Goal: Task Accomplishment & Management: Manage account settings

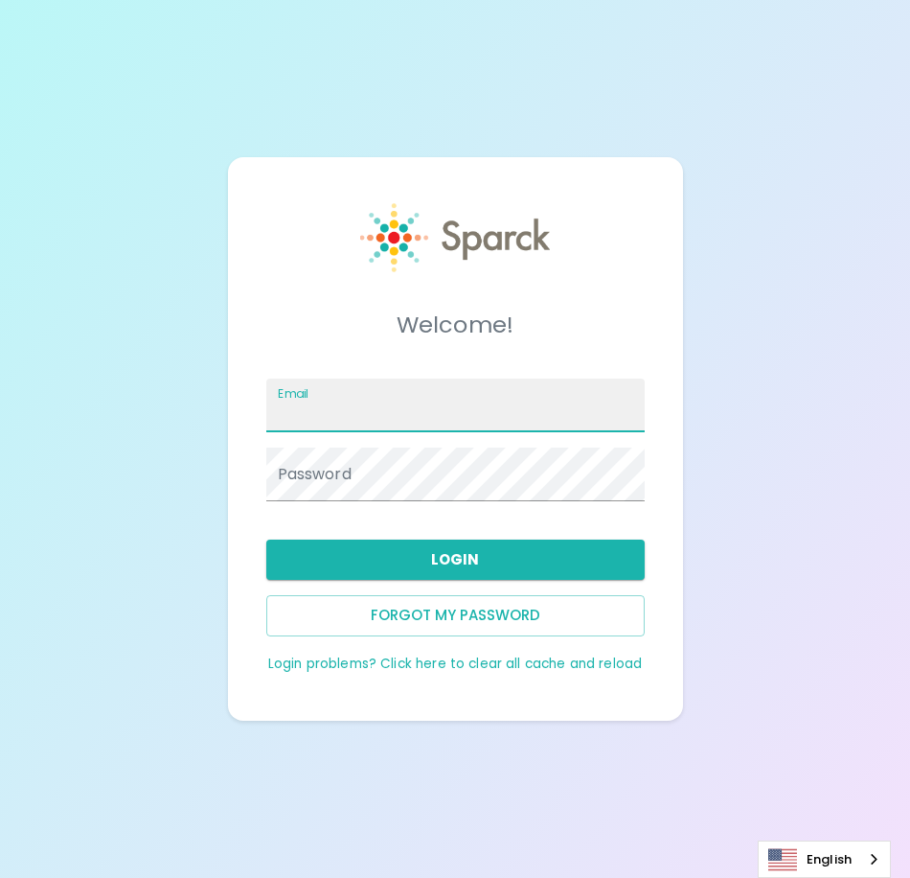
click at [393, 425] on input "Email" at bounding box center [455, 406] width 379 height 54
click at [73, 588] on div "Welcome! Email Password Login Forgot my password Login problems? Click here to …" at bounding box center [455, 439] width 910 height 878
click at [438, 414] on input "Email" at bounding box center [455, 406] width 379 height 54
type input "[EMAIL_ADDRESS][PERSON_NAME][DOMAIN_NAME]"
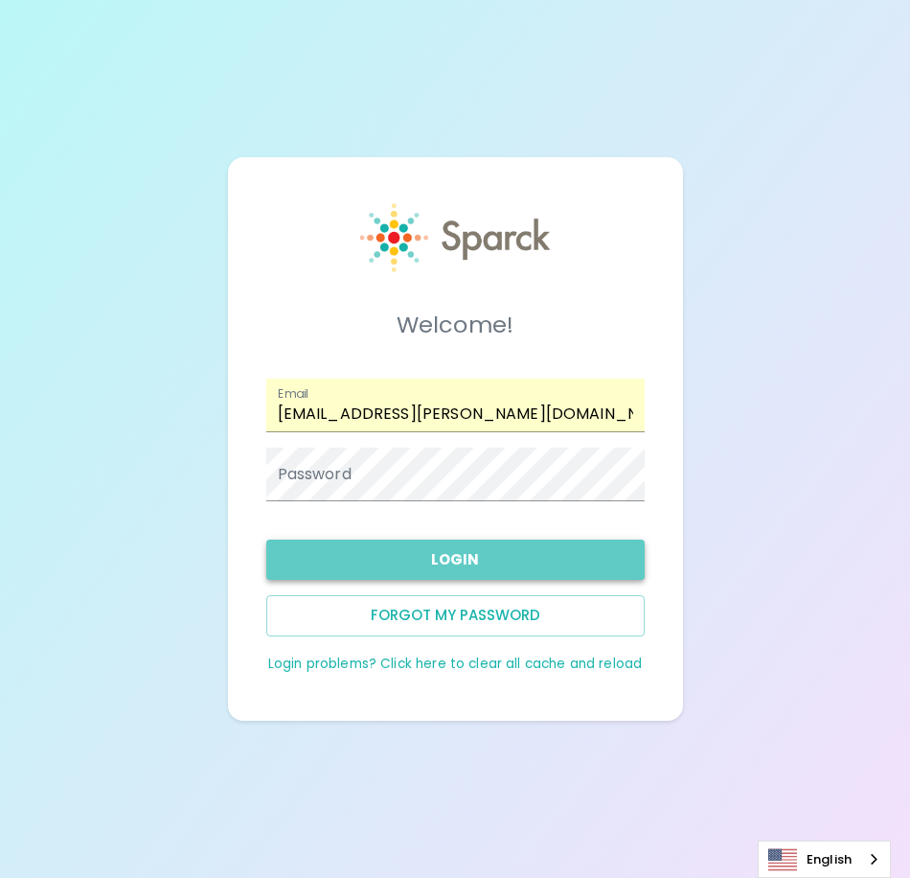
click at [438, 567] on button "Login" at bounding box center [455, 560] width 379 height 40
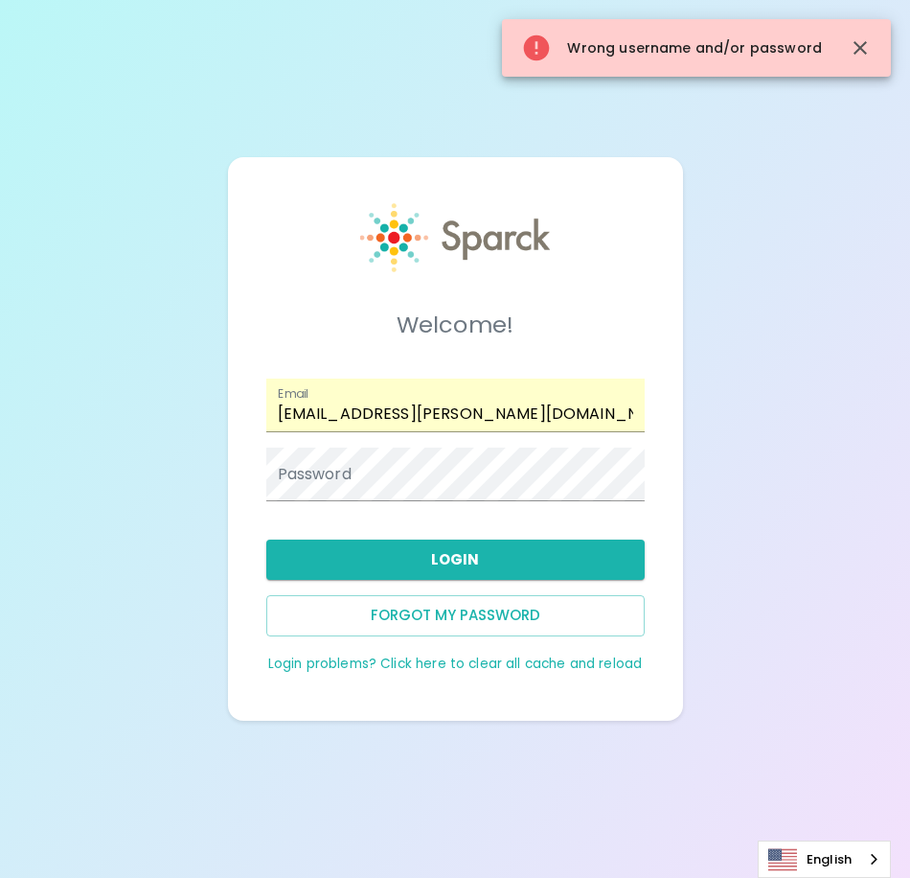
click at [458, 664] on link "Login problems? Click here to clear all cache and reload" at bounding box center [455, 664] width 374 height 18
